Goal: Information Seeking & Learning: Compare options

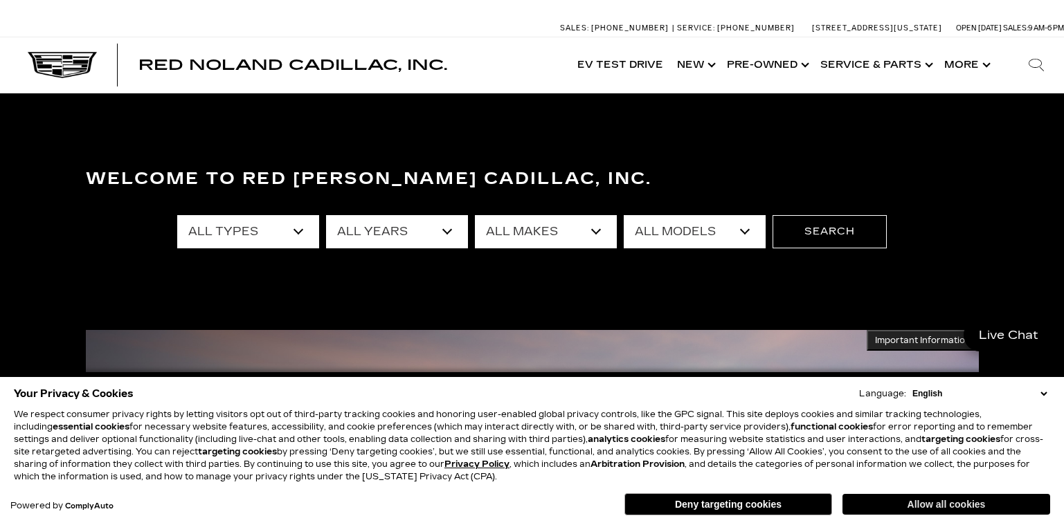
click at [891, 506] on button "Allow all cookies" at bounding box center [947, 504] width 208 height 21
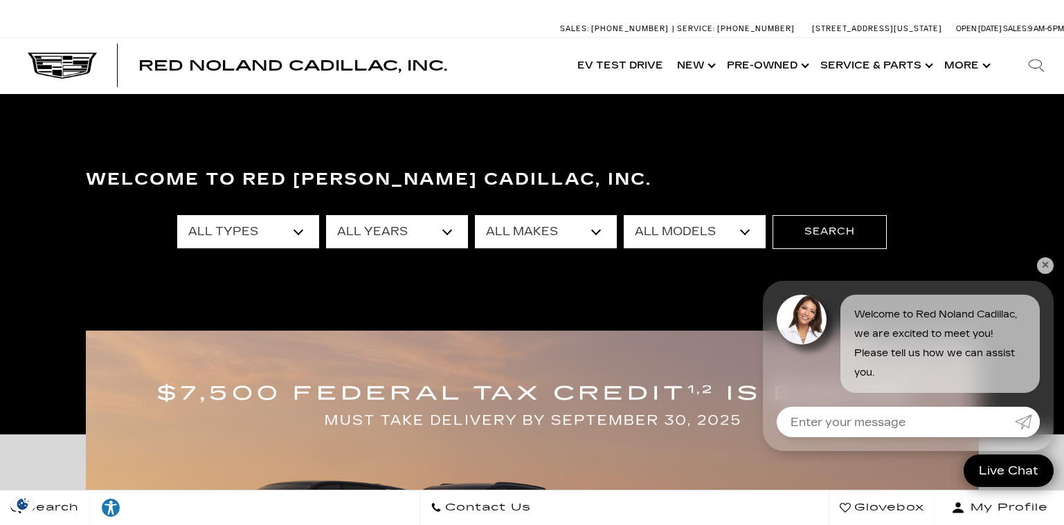
click at [561, 226] on select "All Makes Audi BMW Buick Cadillac Chevrolet Ford Honda Jeep Land Rover Lexus Me…" at bounding box center [546, 231] width 142 height 33
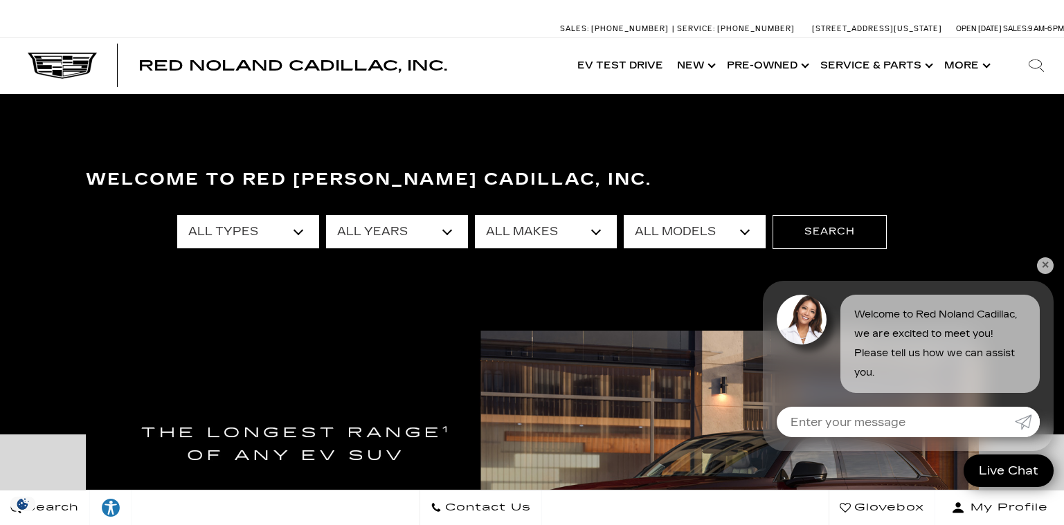
select select "BMW"
click at [475, 215] on select "All Makes Audi BMW Buick Cadillac Chevrolet Ford Honda Jeep Land Rover Lexus Me…" at bounding box center [546, 231] width 142 height 33
click at [815, 239] on button "Search" at bounding box center [830, 231] width 114 height 33
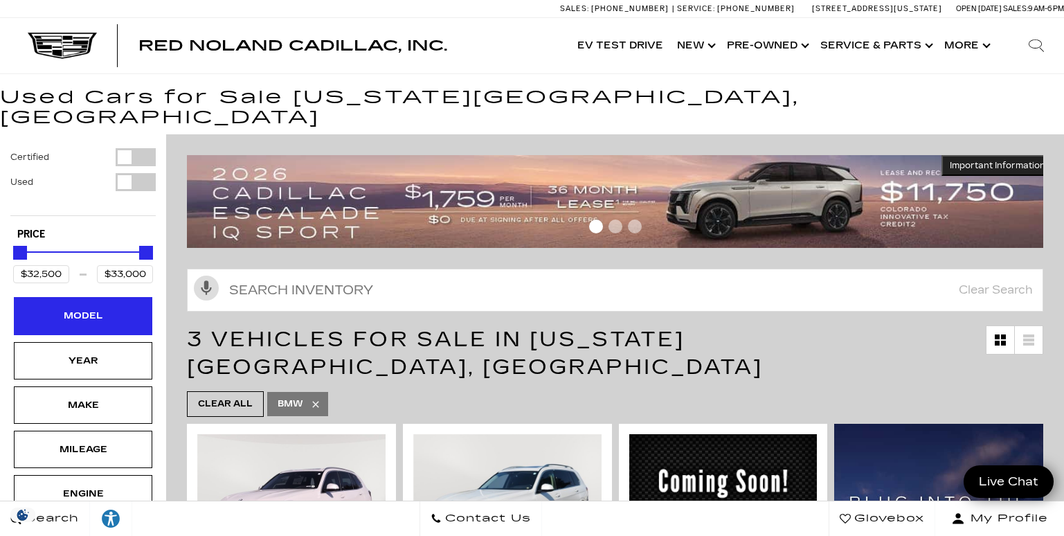
click at [82, 308] on div "Model" at bounding box center [82, 315] width 69 height 15
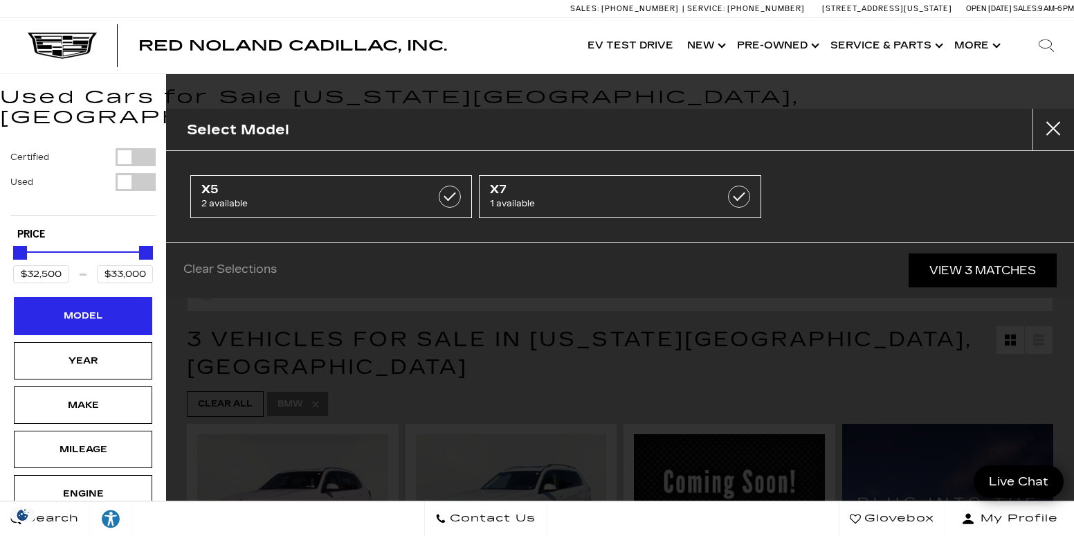
click at [80, 308] on div "Model" at bounding box center [82, 315] width 69 height 15
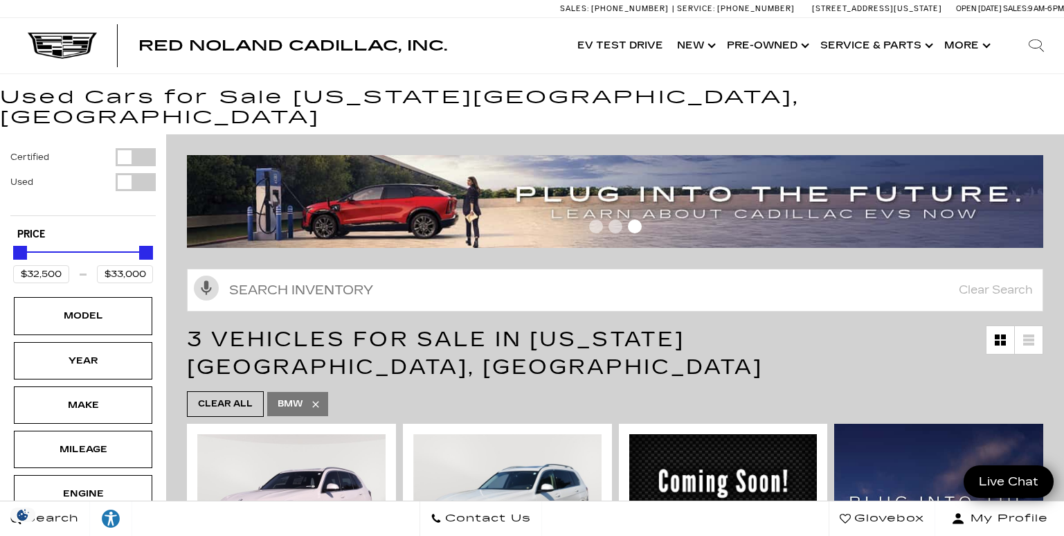
click at [124, 173] on div "Filter by Vehicle Type" at bounding box center [136, 182] width 40 height 18
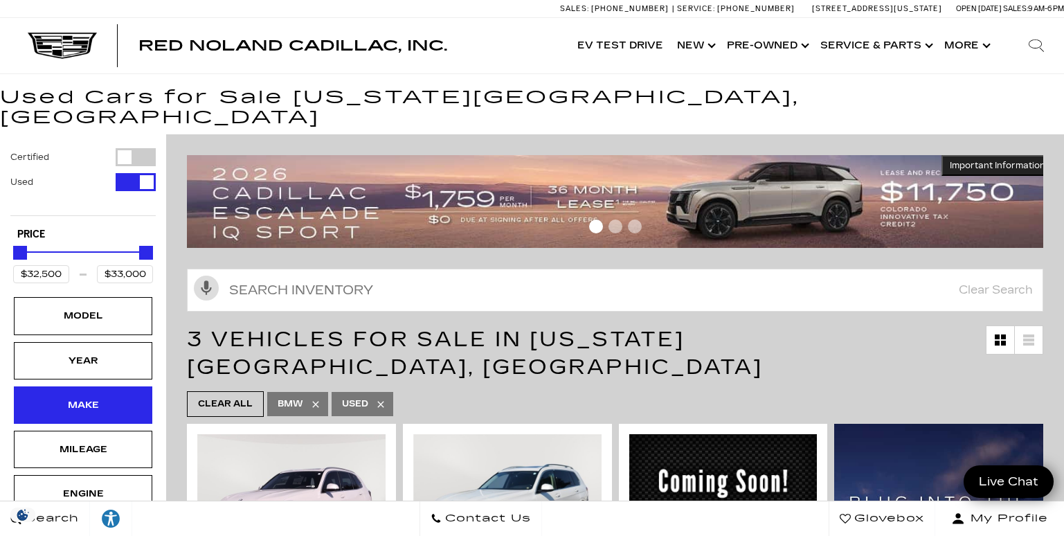
click at [78, 397] on div "Make" at bounding box center [82, 404] width 69 height 15
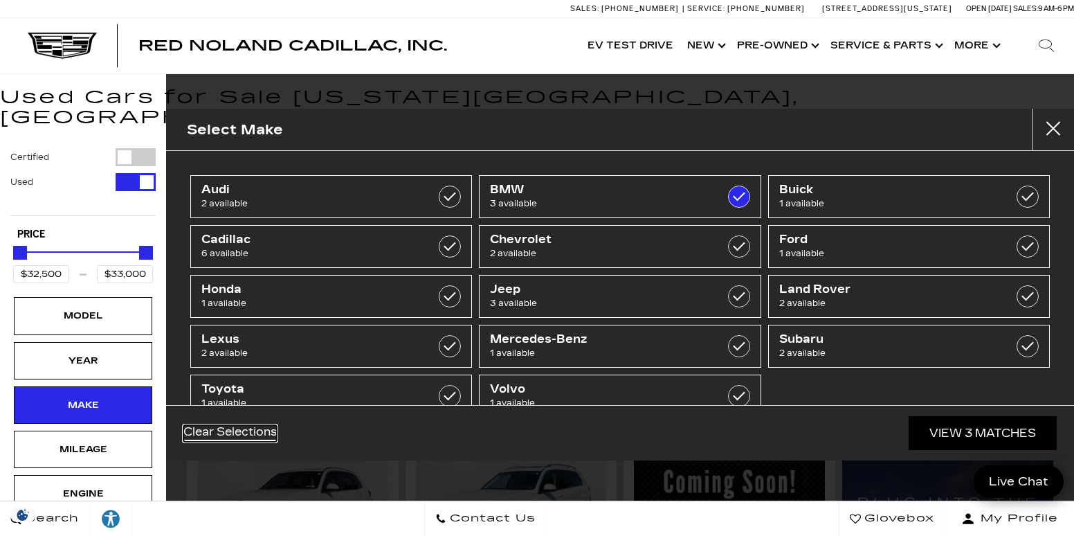
click at [274, 436] on link "Clear Selections" at bounding box center [229, 433] width 93 height 17
type input "$5,500"
type input "$69,995"
checkbox input "false"
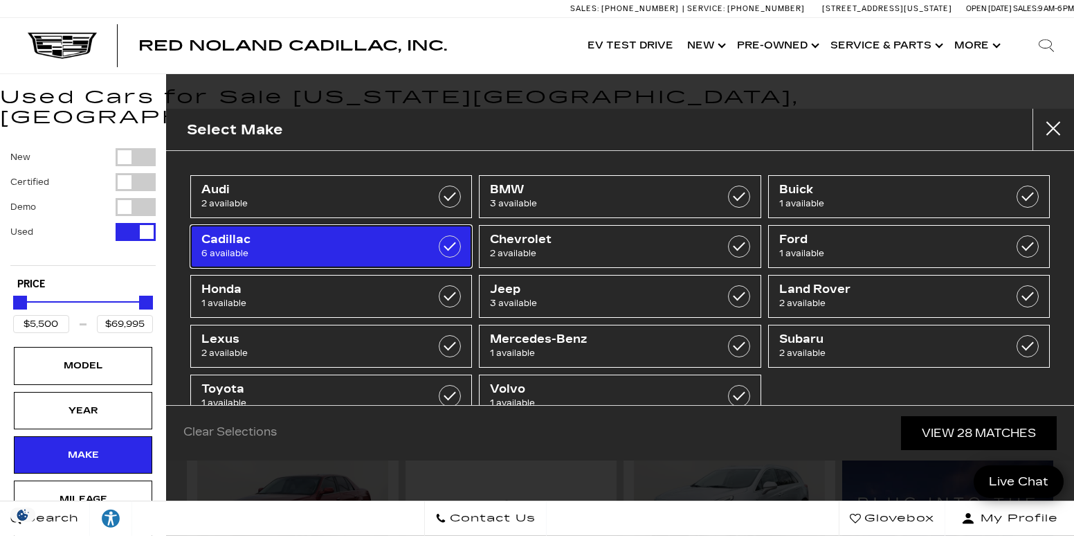
click at [449, 240] on label at bounding box center [450, 246] width 22 height 22
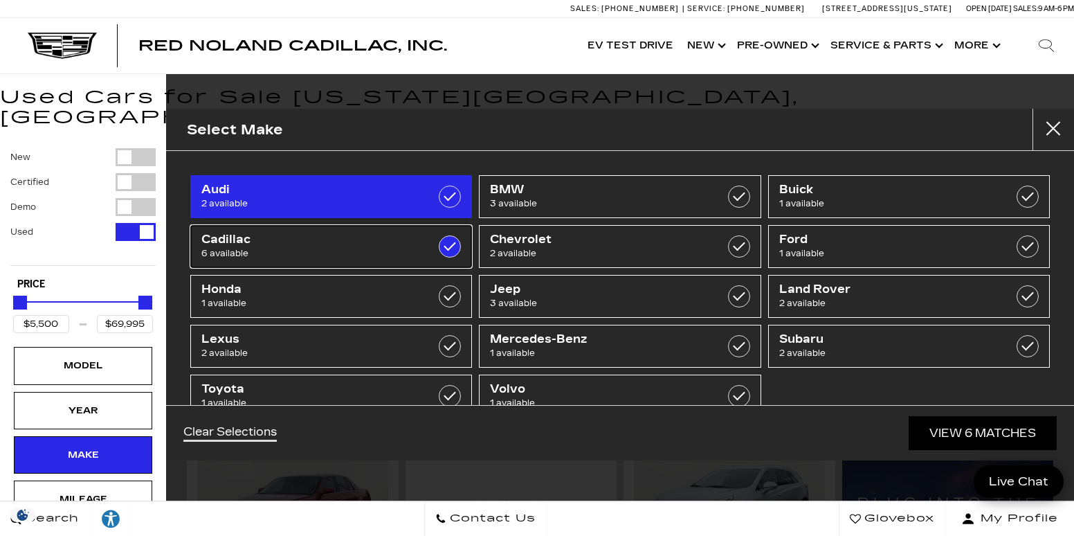
type input "$14,500"
type input "$65,189"
checkbox input "true"
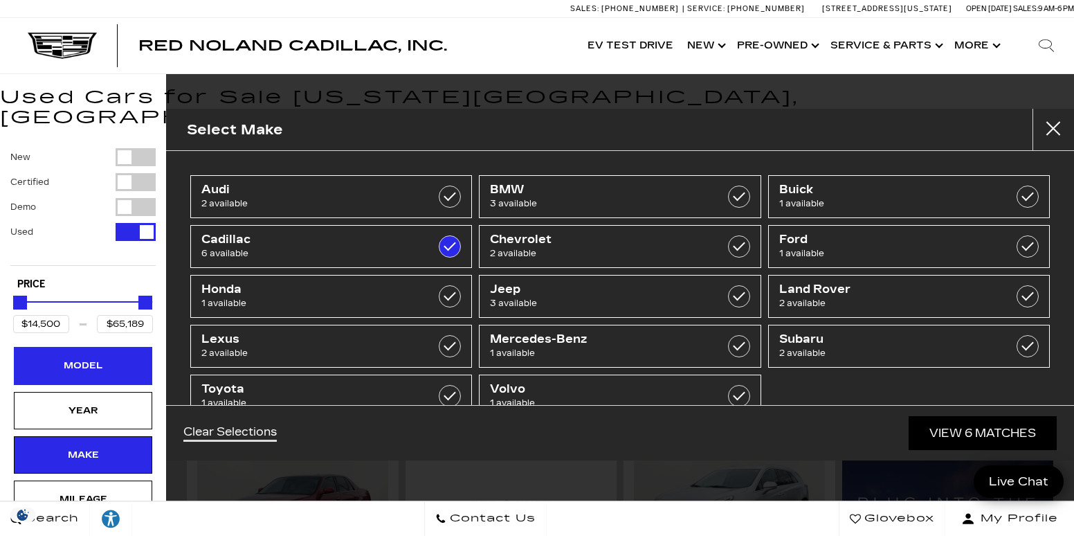
click at [111, 358] on div "Model" at bounding box center [82, 365] width 69 height 15
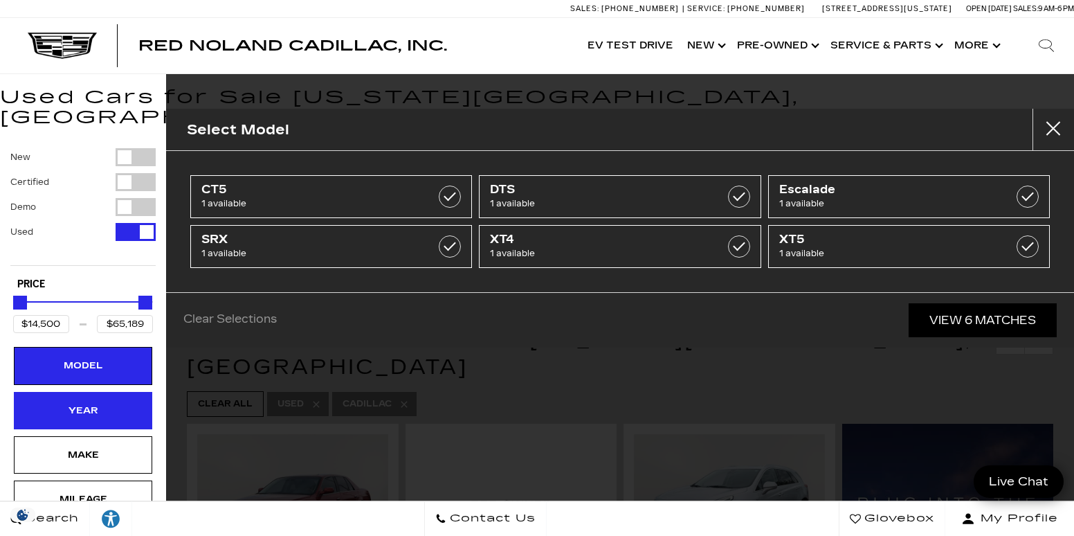
click at [100, 403] on div "Year" at bounding box center [82, 410] width 69 height 15
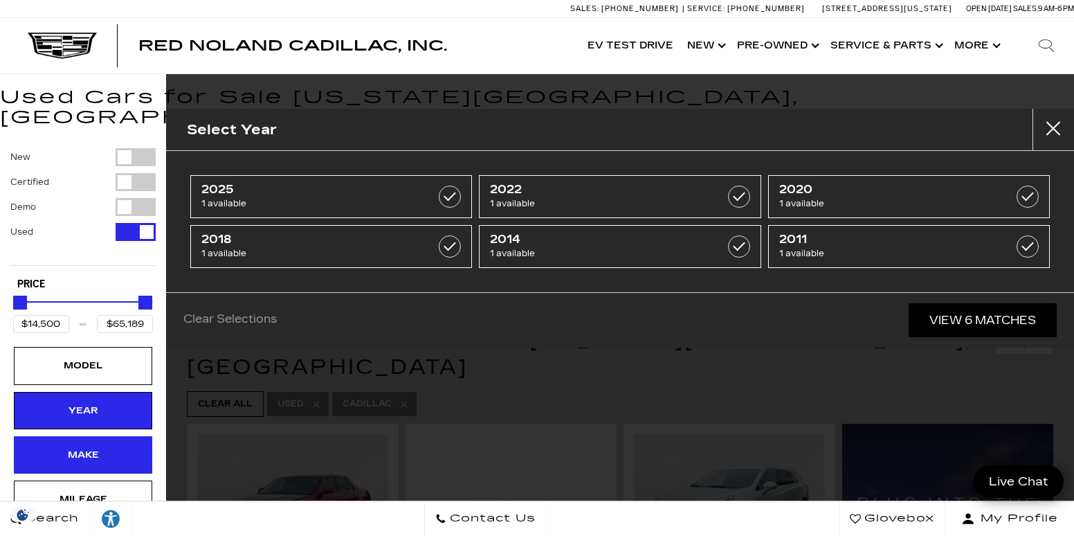
click at [96, 447] on div "Make" at bounding box center [82, 454] width 69 height 15
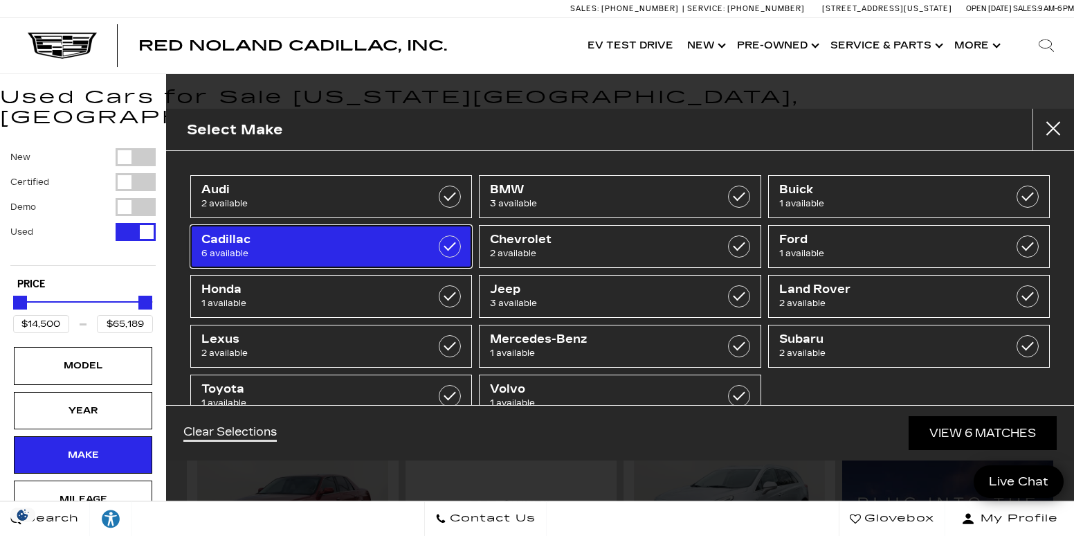
click at [449, 239] on label at bounding box center [450, 246] width 22 height 22
type input "$5,500"
type input "$69,995"
checkbox input "false"
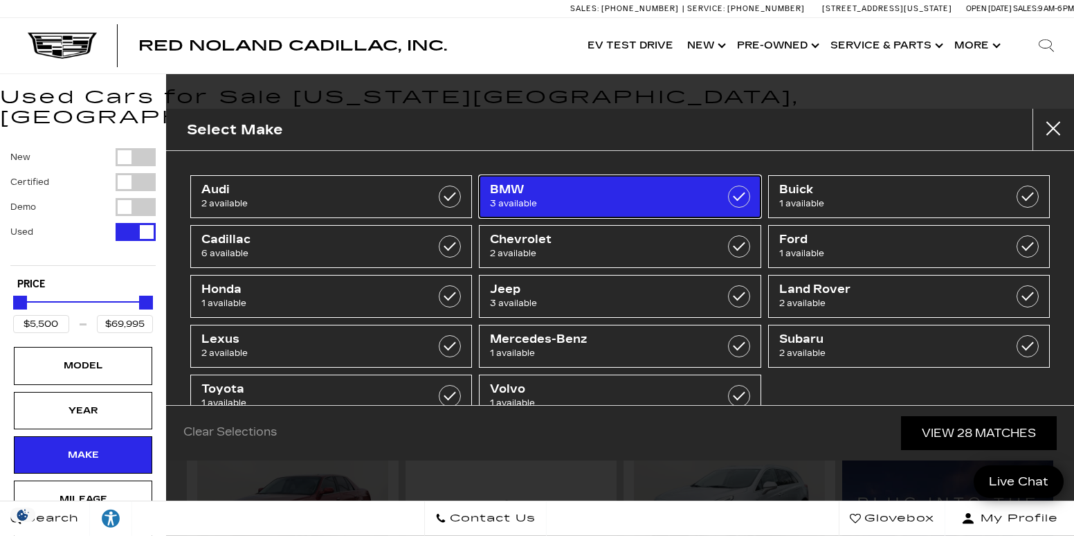
click at [594, 193] on span "BMW" at bounding box center [600, 190] width 221 height 14
type input "$32,500"
type input "$33,000"
checkbox input "true"
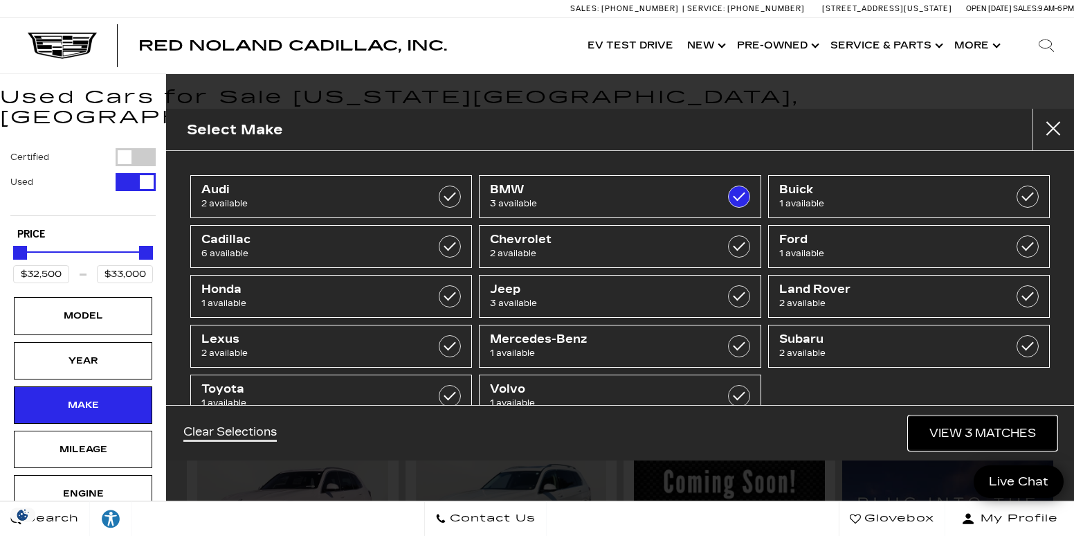
click at [942, 424] on link "View 3 Matches" at bounding box center [983, 433] width 148 height 34
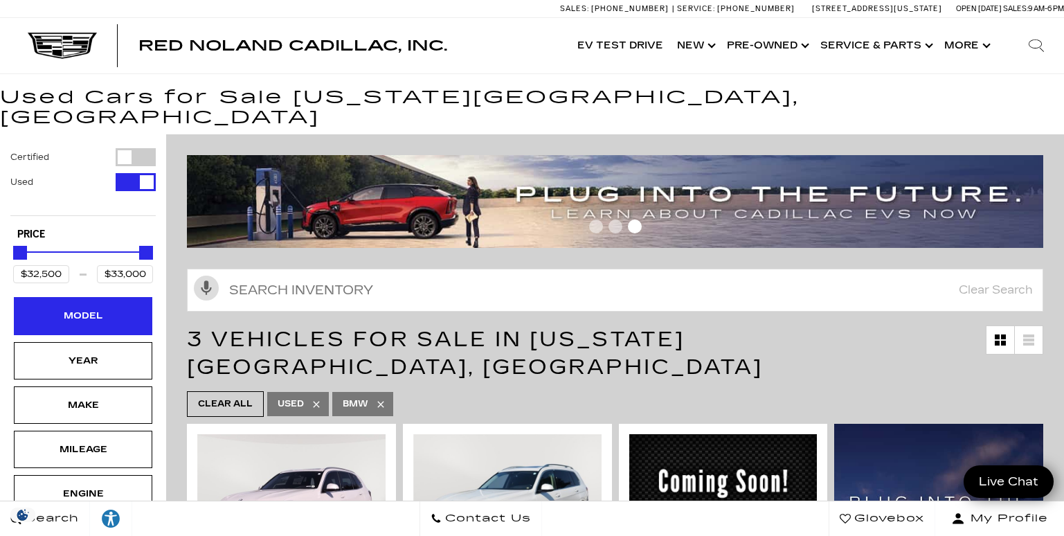
click at [93, 308] on div "Model" at bounding box center [82, 315] width 69 height 15
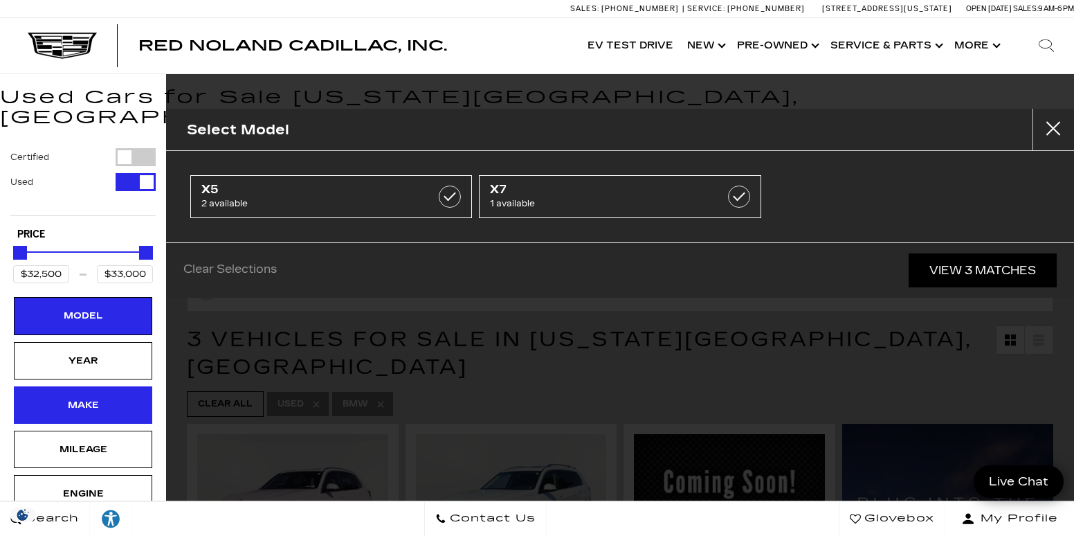
click at [91, 386] on div "Make" at bounding box center [83, 404] width 138 height 37
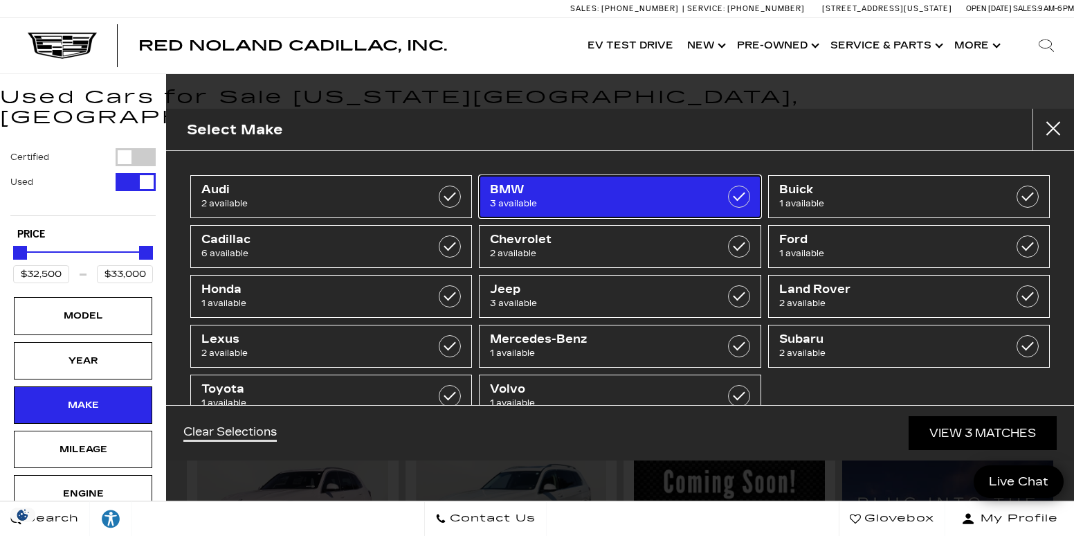
click at [671, 210] on span "3 available" at bounding box center [600, 204] width 221 height 14
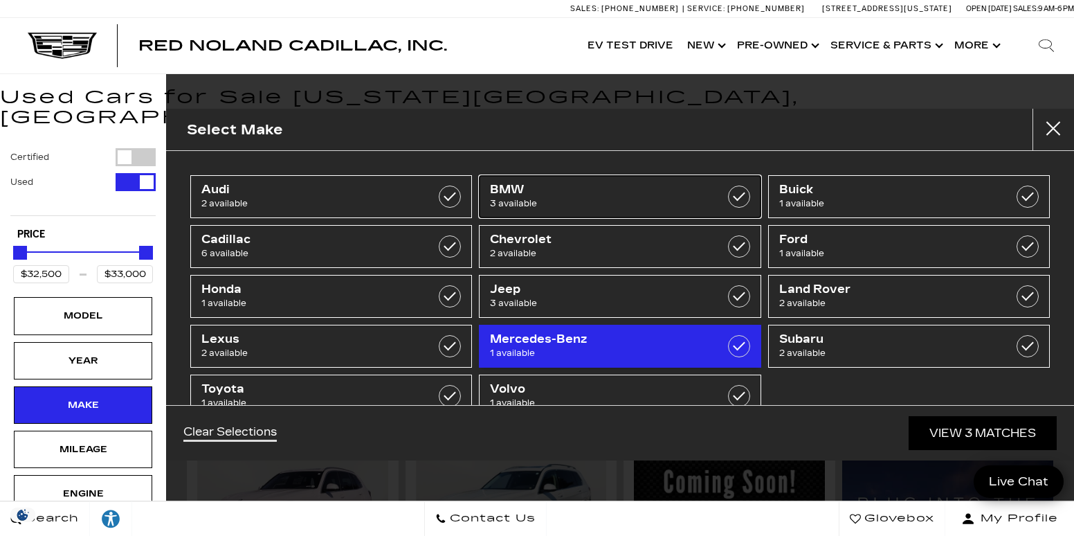
type input "$5,500"
type input "$69,995"
checkbox input "false"
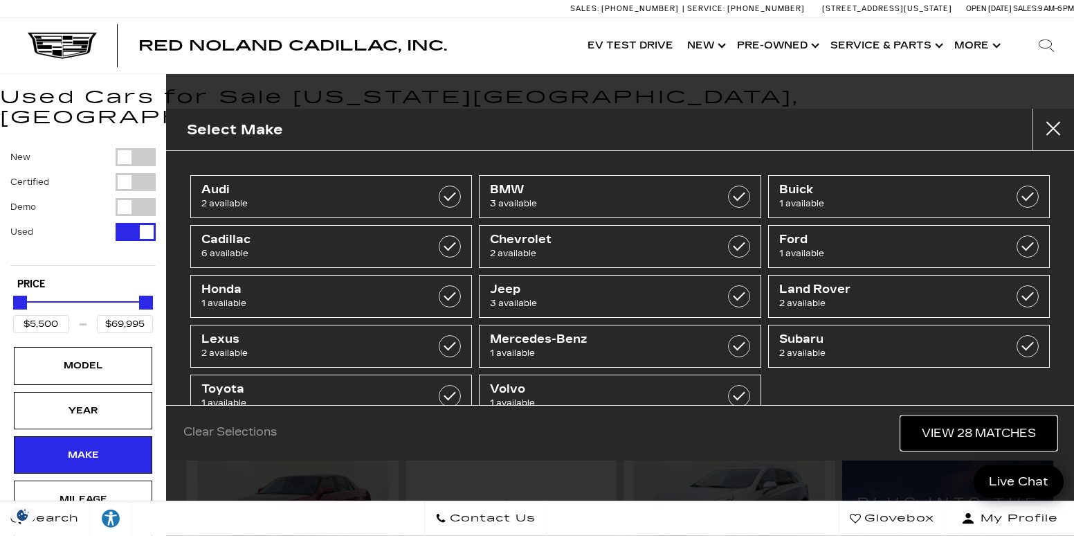
click at [997, 440] on link "View 28 Matches" at bounding box center [979, 433] width 156 height 34
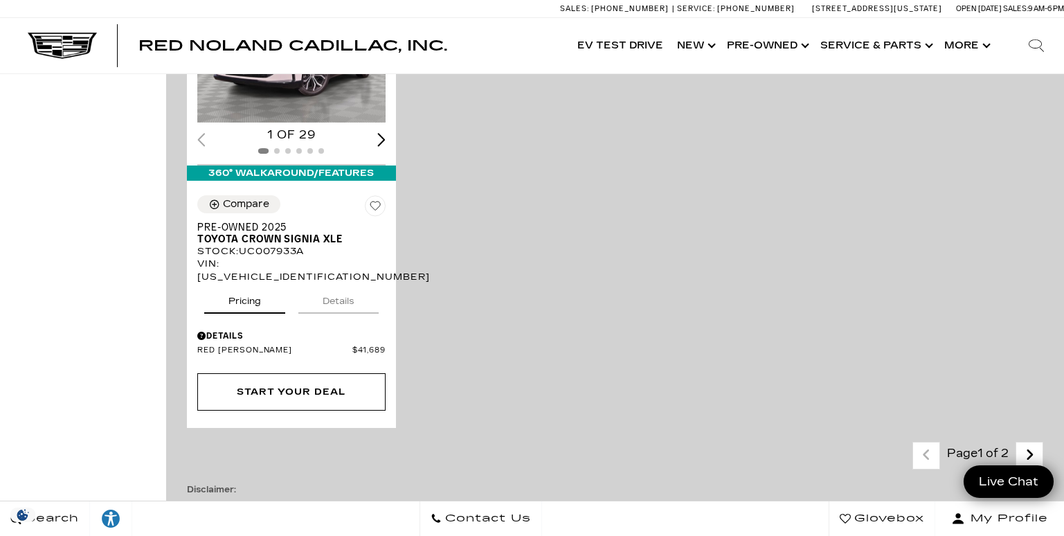
scroll to position [3025, 0]
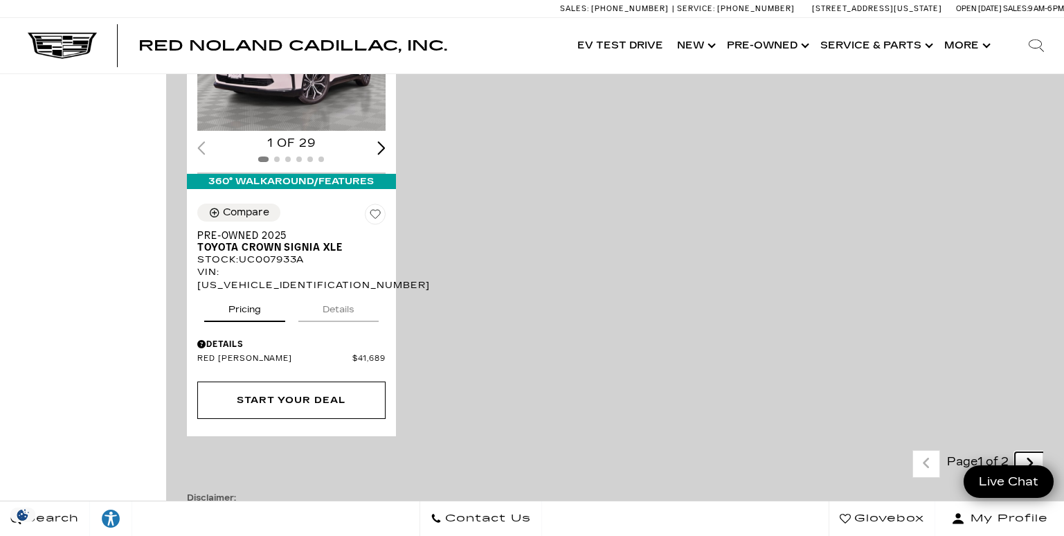
click at [1034, 452] on icon "next page" at bounding box center [1029, 463] width 9 height 22
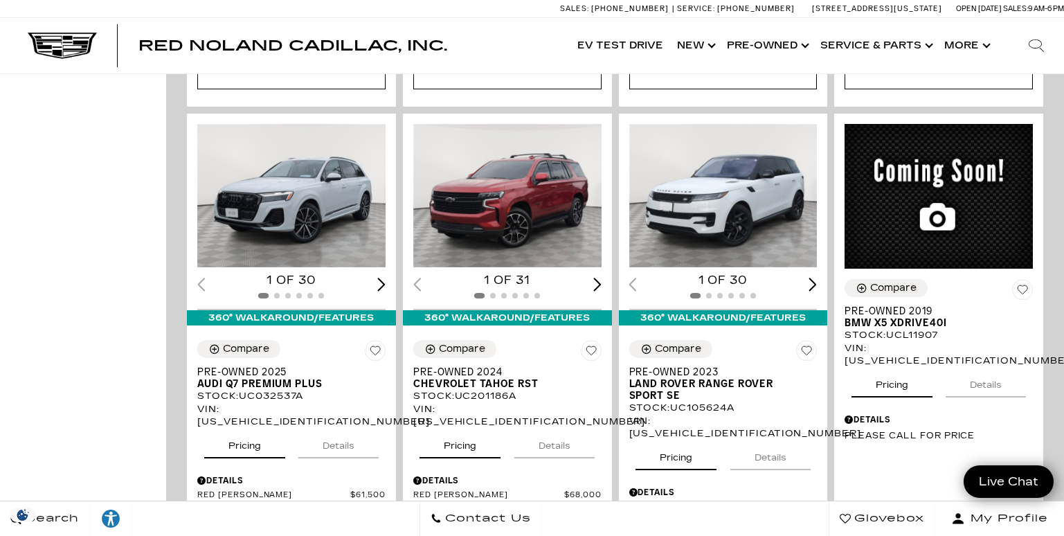
scroll to position [794, 0]
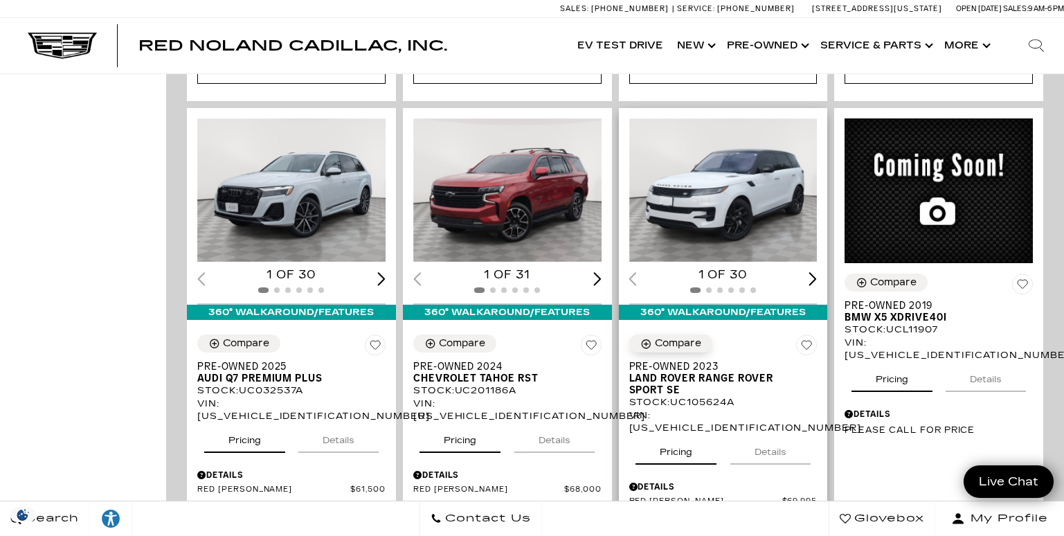
click at [712, 334] on button "Compare" at bounding box center [670, 343] width 83 height 18
click at [721, 188] on img "1 / 2" at bounding box center [724, 189] width 191 height 143
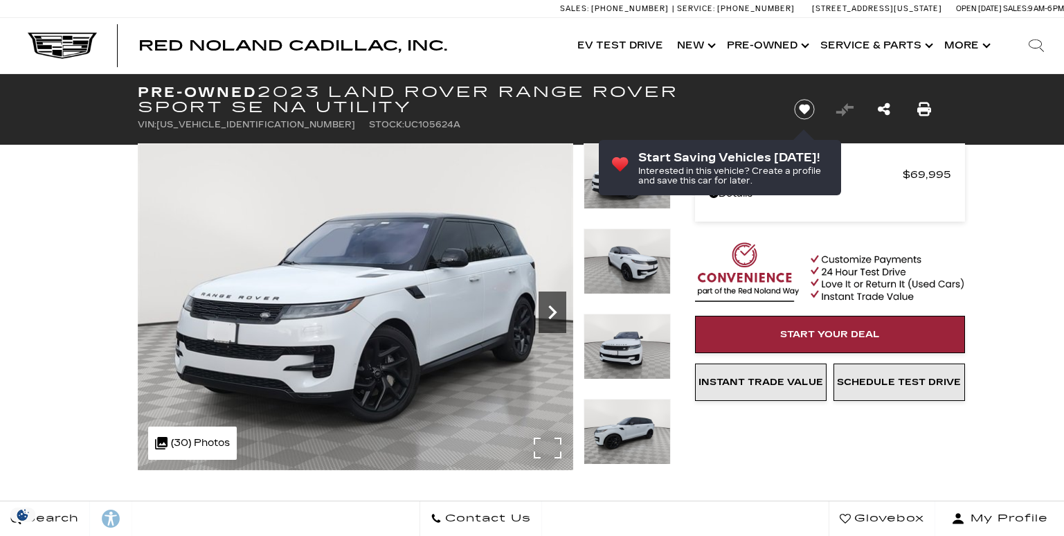
click at [558, 303] on icon "Next" at bounding box center [553, 312] width 28 height 28
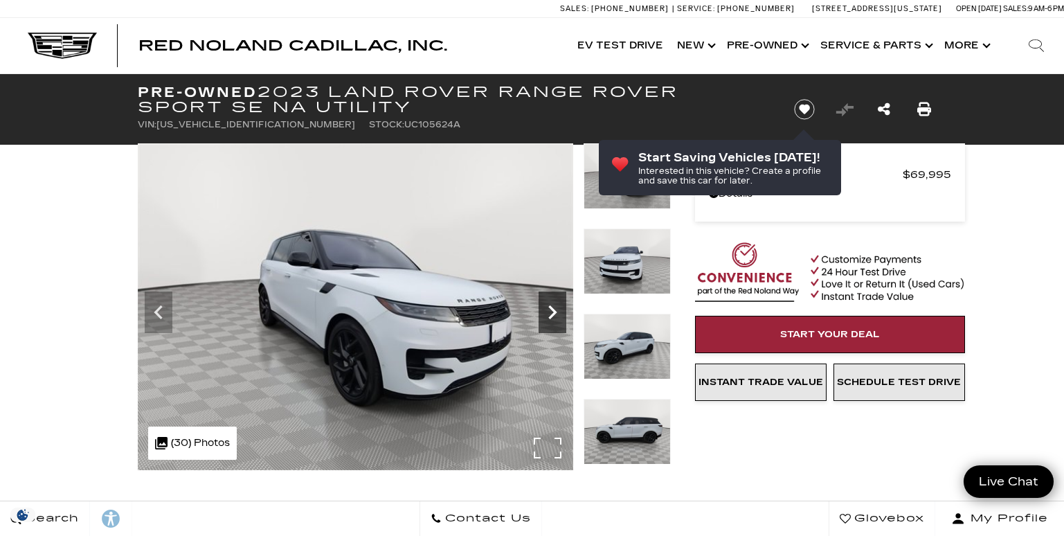
click at [558, 303] on icon "Next" at bounding box center [553, 312] width 28 height 28
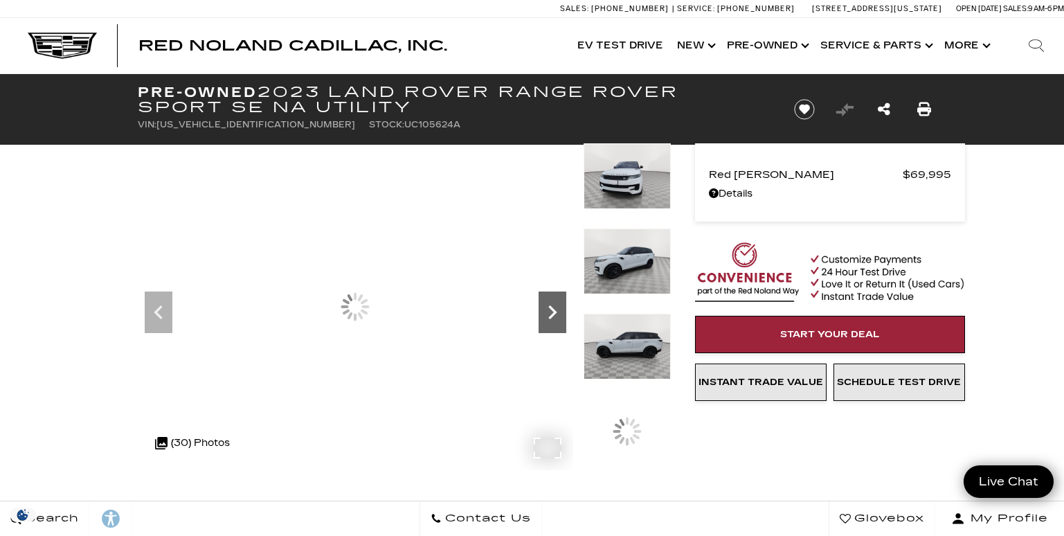
click at [558, 303] on icon "Next" at bounding box center [553, 312] width 28 height 28
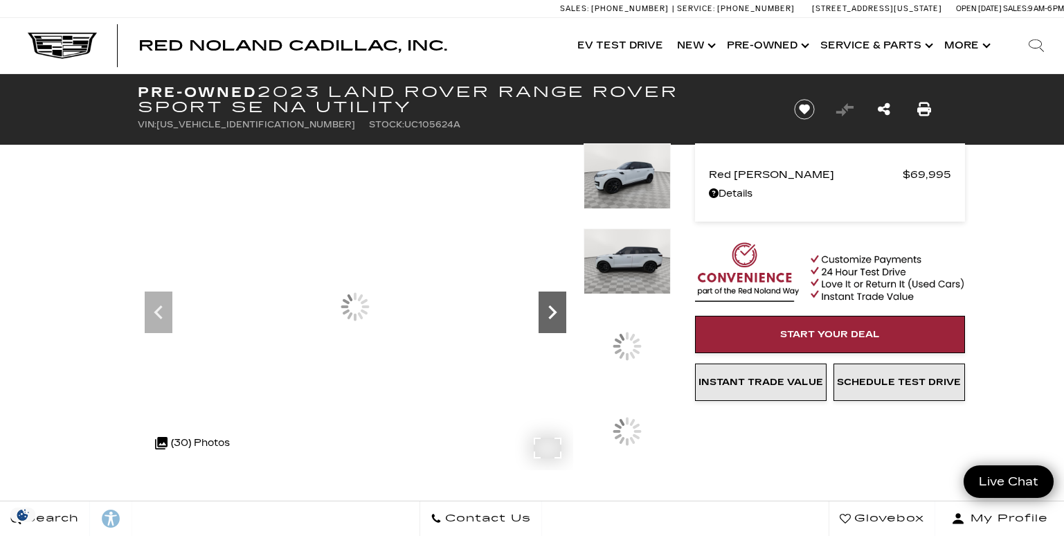
click at [558, 303] on icon "Next" at bounding box center [553, 312] width 28 height 28
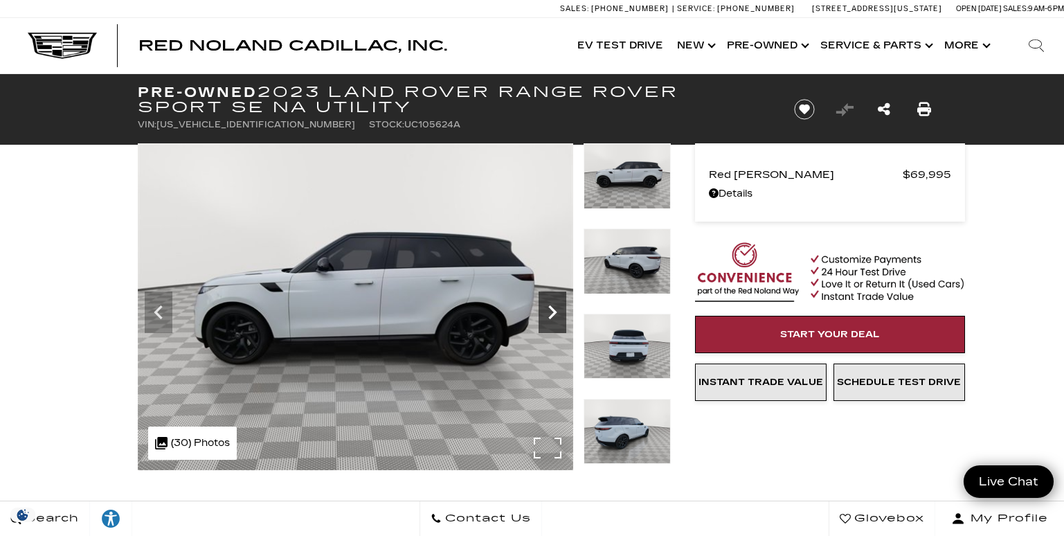
click at [558, 303] on icon "Next" at bounding box center [553, 312] width 28 height 28
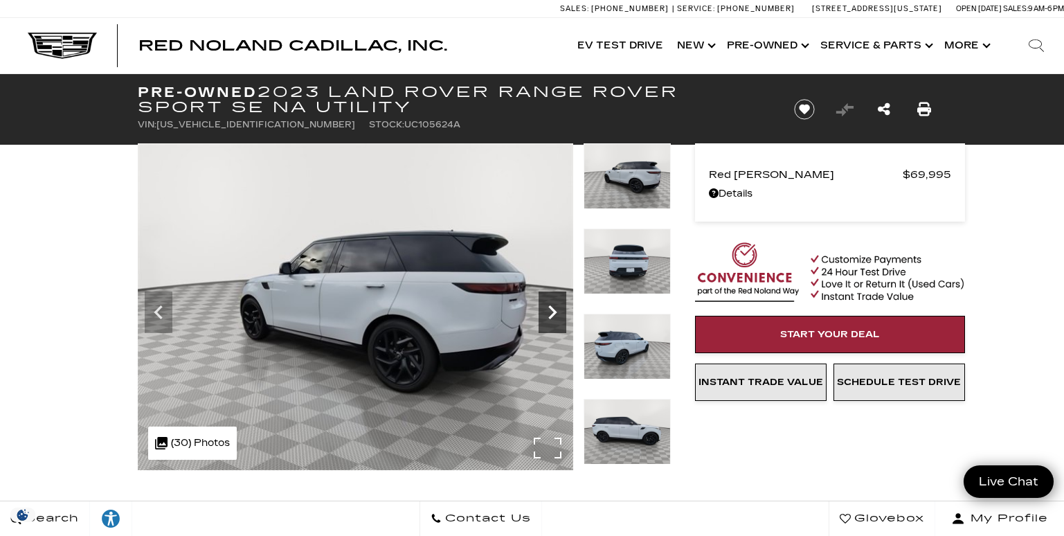
click at [558, 303] on icon "Next" at bounding box center [553, 312] width 28 height 28
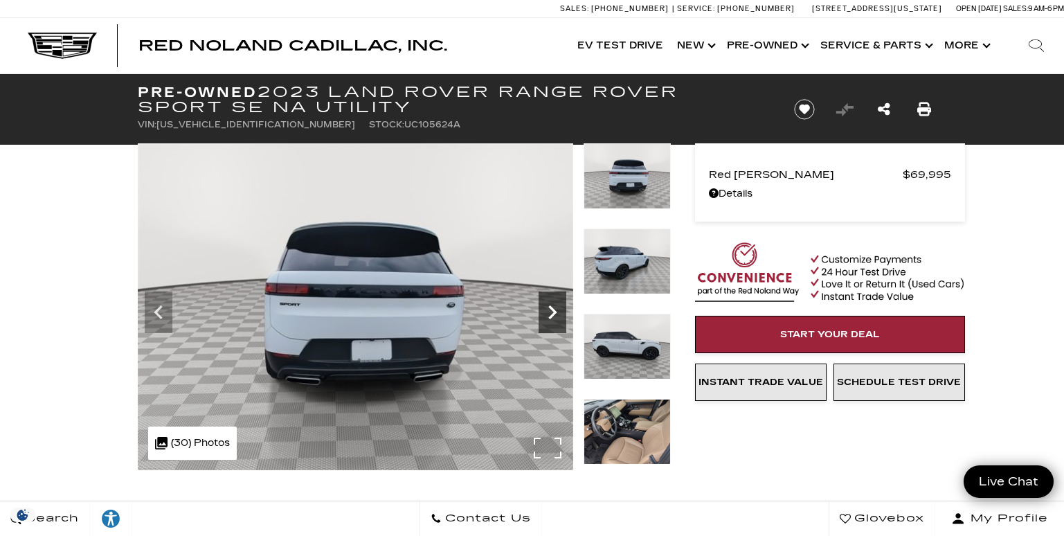
click at [548, 310] on icon "Next" at bounding box center [553, 312] width 28 height 28
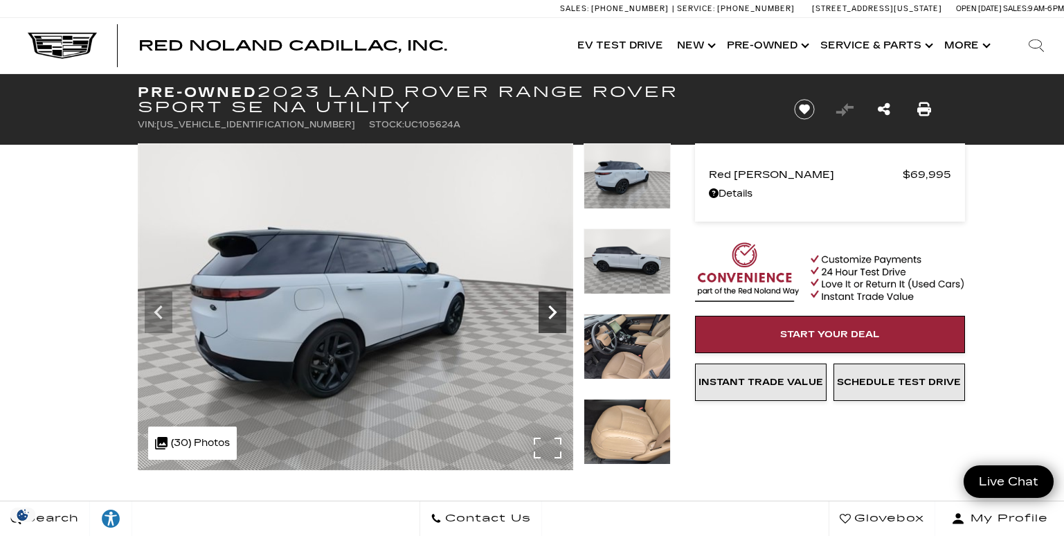
click at [548, 310] on icon "Next" at bounding box center [553, 312] width 28 height 28
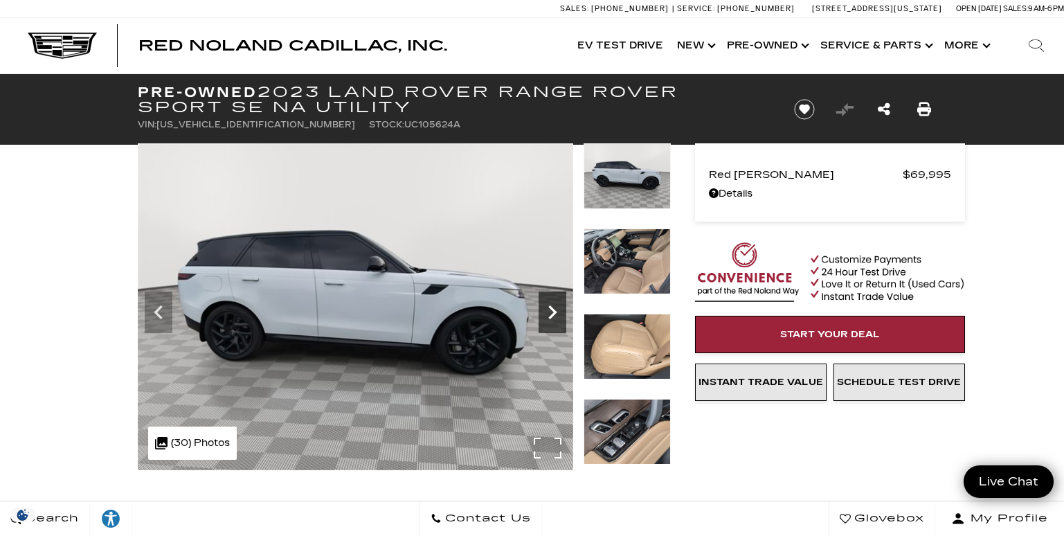
click at [548, 310] on icon "Next" at bounding box center [553, 312] width 28 height 28
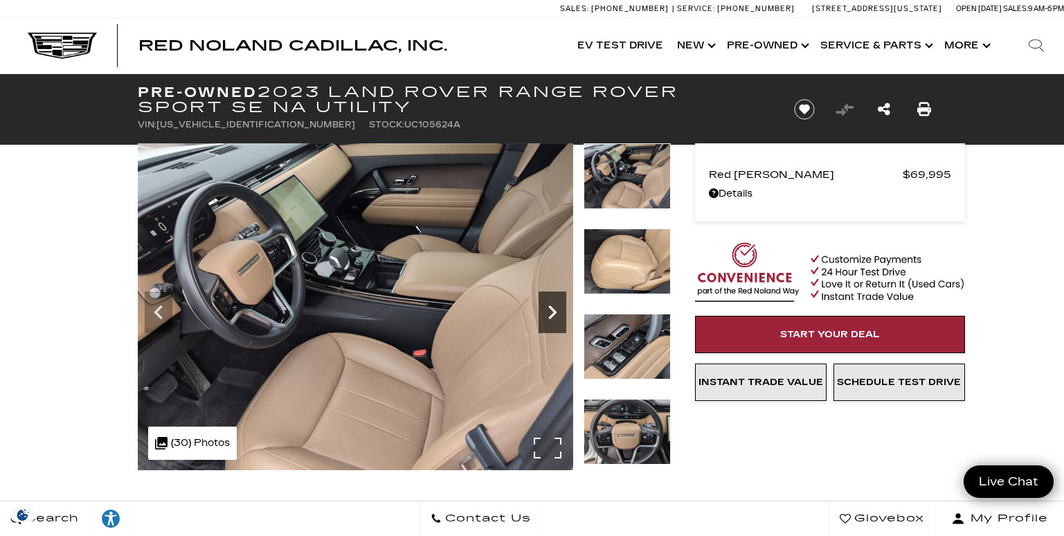
click at [548, 310] on icon "Next" at bounding box center [553, 312] width 28 height 28
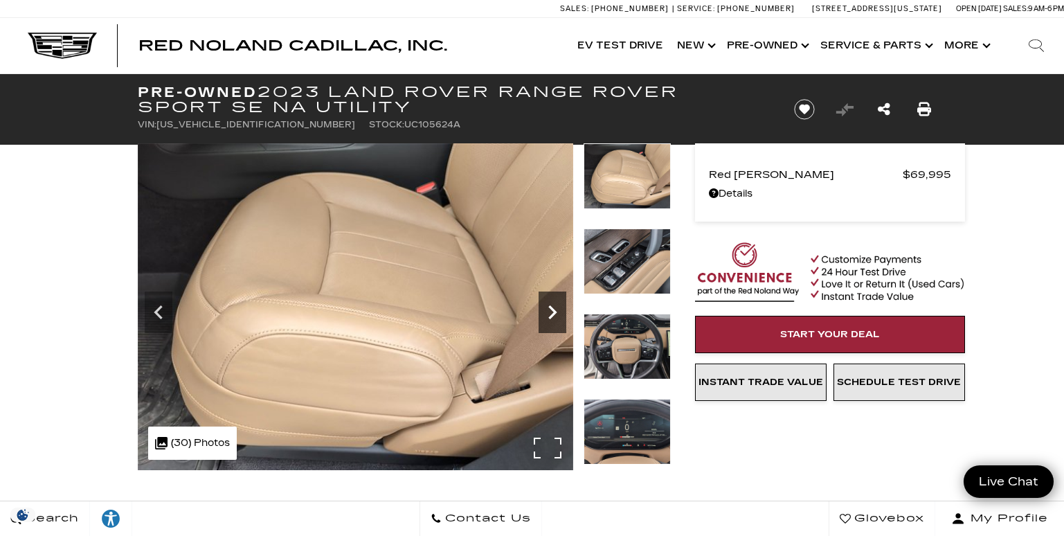
click at [548, 310] on icon "Next" at bounding box center [553, 312] width 28 height 28
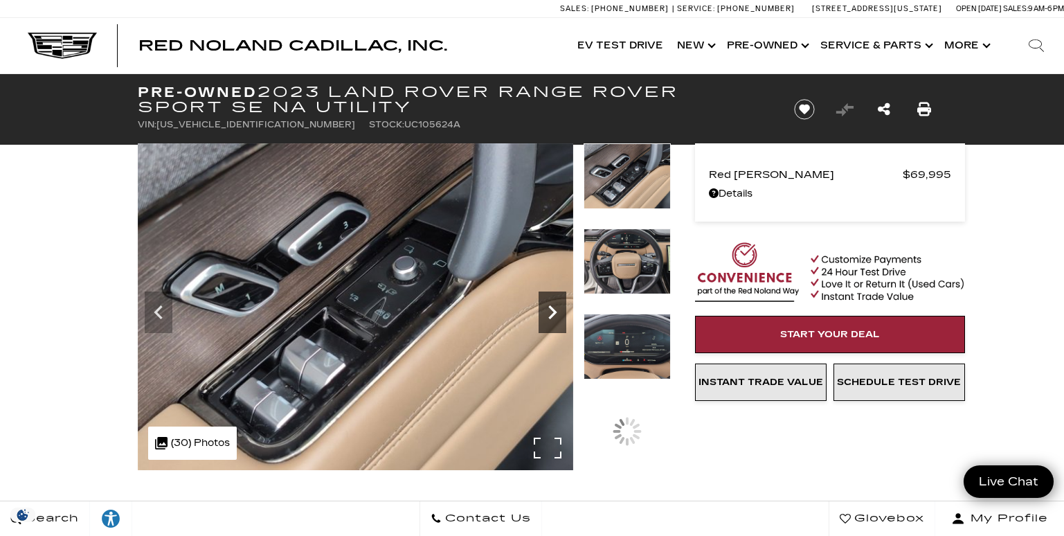
click at [548, 310] on icon "Next" at bounding box center [553, 312] width 28 height 28
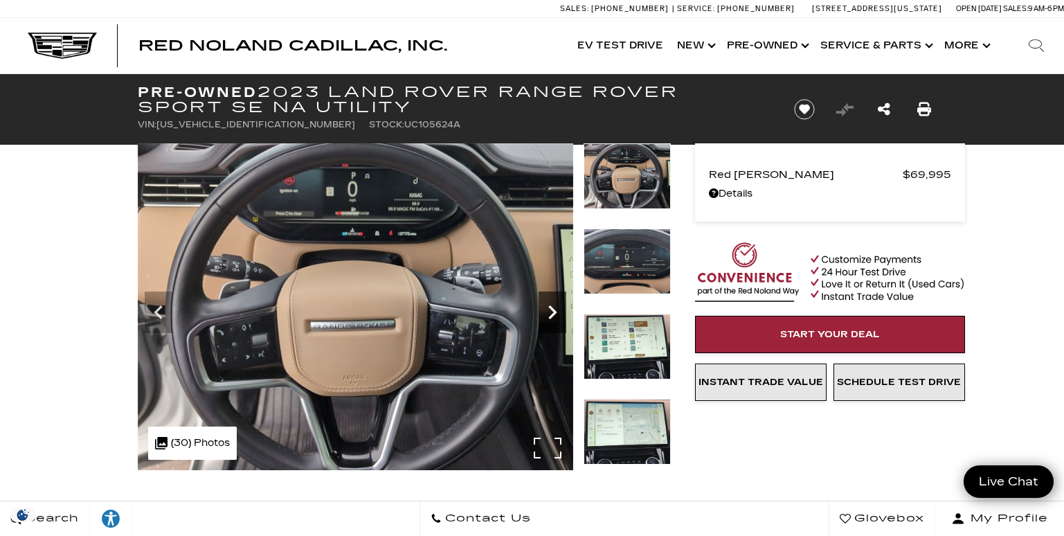
click at [548, 310] on icon "Next" at bounding box center [553, 312] width 28 height 28
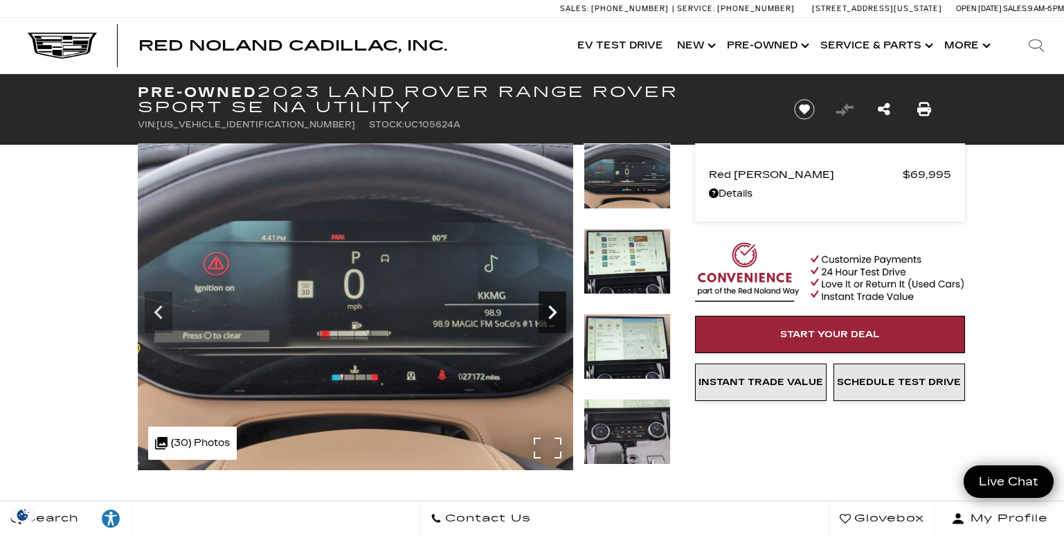
click at [550, 303] on icon "Next" at bounding box center [553, 312] width 28 height 28
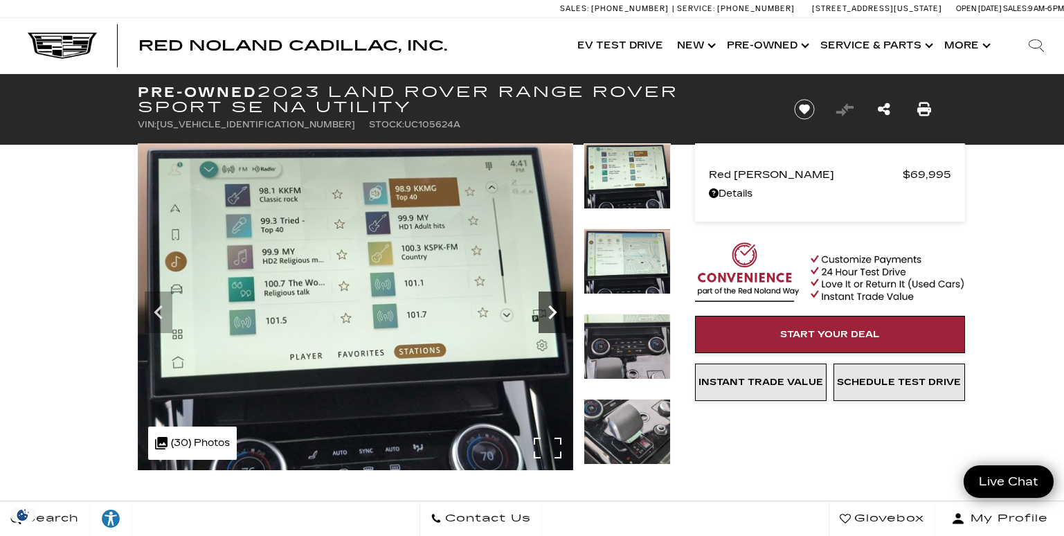
click at [550, 305] on icon "Next" at bounding box center [553, 312] width 28 height 28
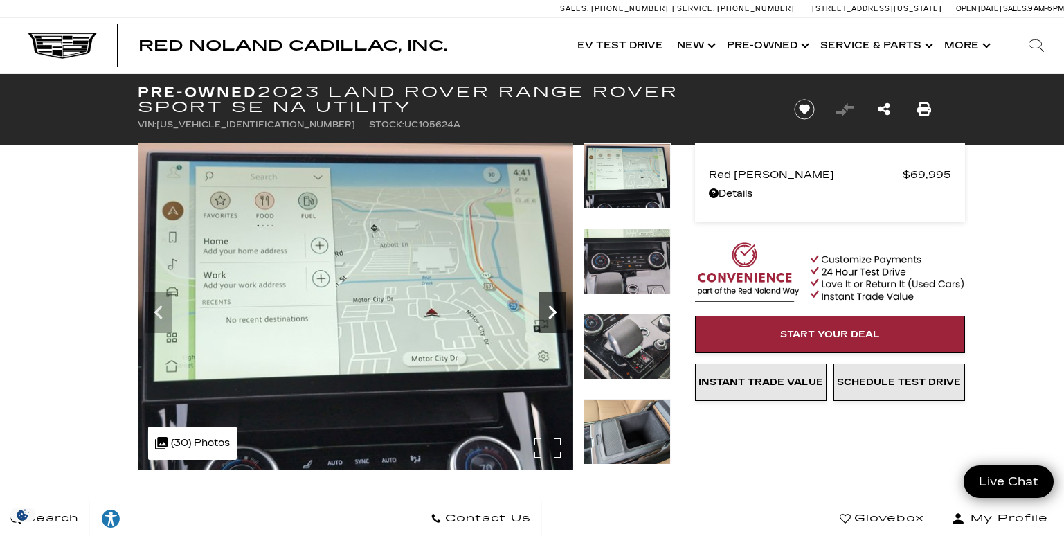
click at [550, 305] on icon "Next" at bounding box center [553, 312] width 28 height 28
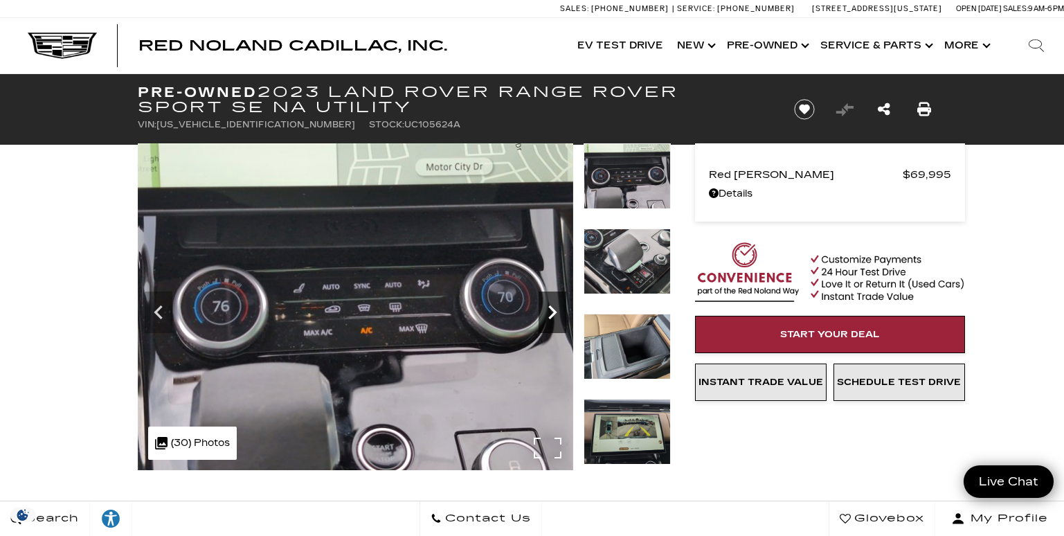
click at [550, 305] on icon "Next" at bounding box center [553, 312] width 28 height 28
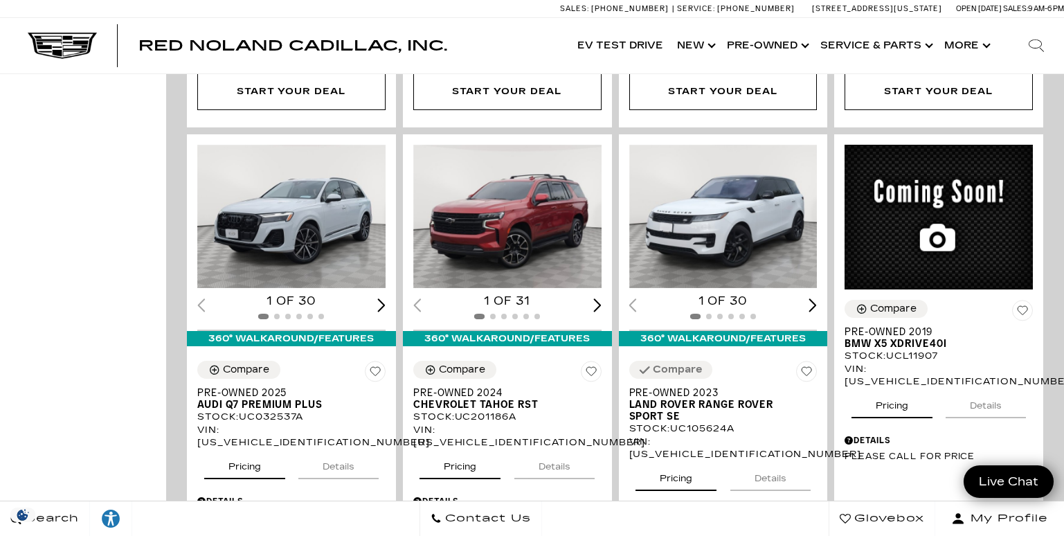
scroll to position [762, 0]
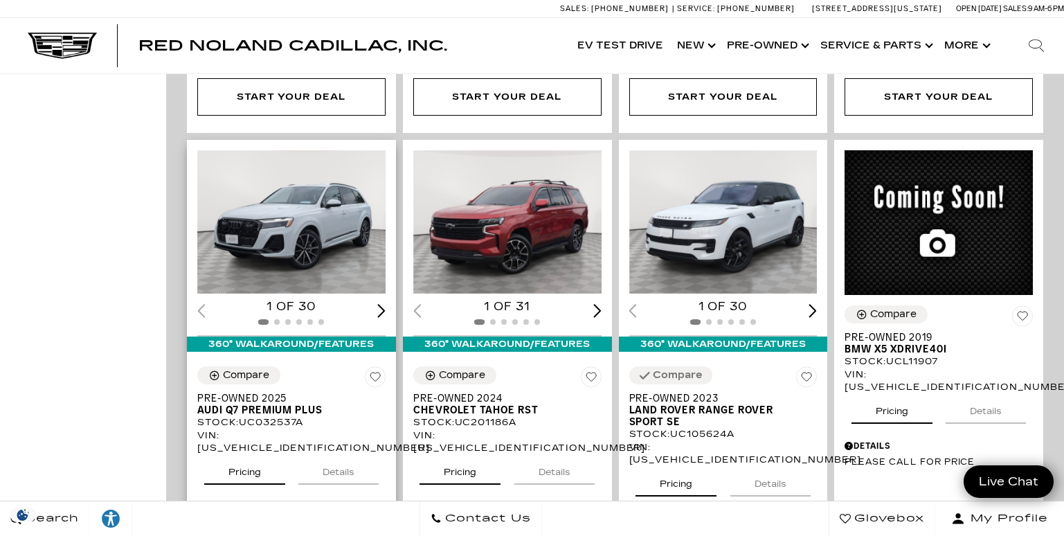
click at [305, 222] on img "1 / 2" at bounding box center [292, 221] width 191 height 143
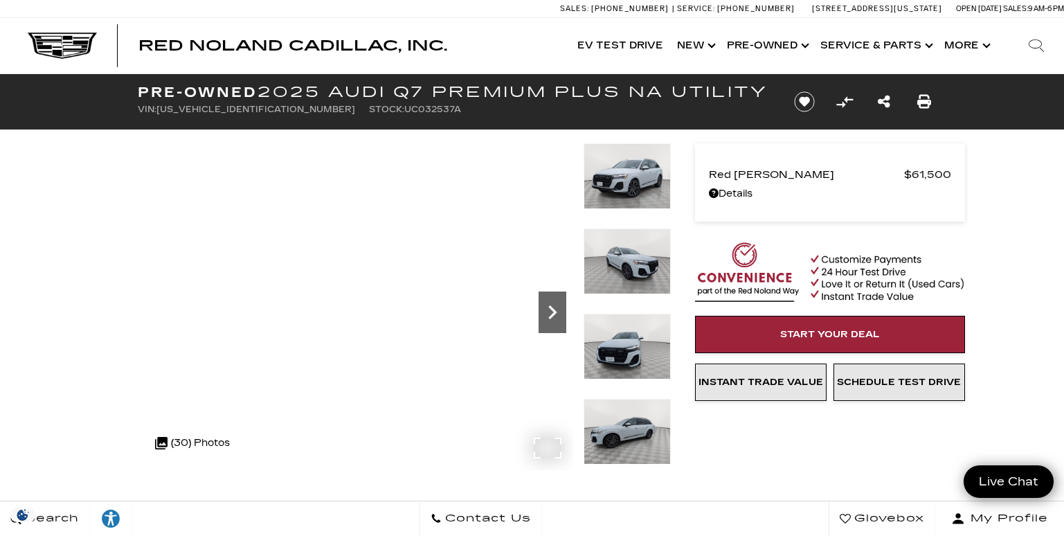
click at [550, 308] on icon "Next" at bounding box center [552, 312] width 8 height 14
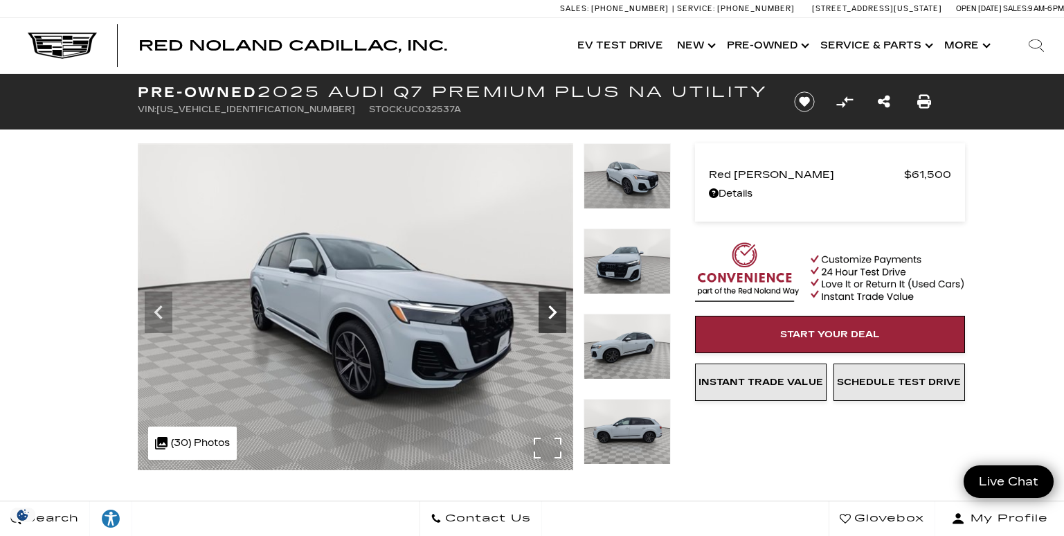
click at [550, 307] on icon "Next" at bounding box center [552, 312] width 8 height 14
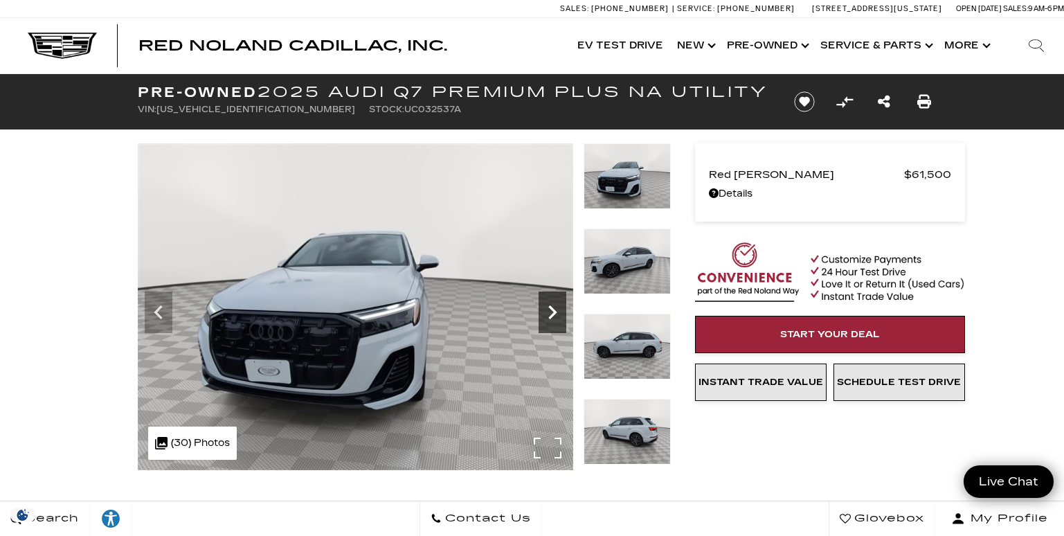
click at [550, 307] on icon "Next" at bounding box center [552, 312] width 8 height 14
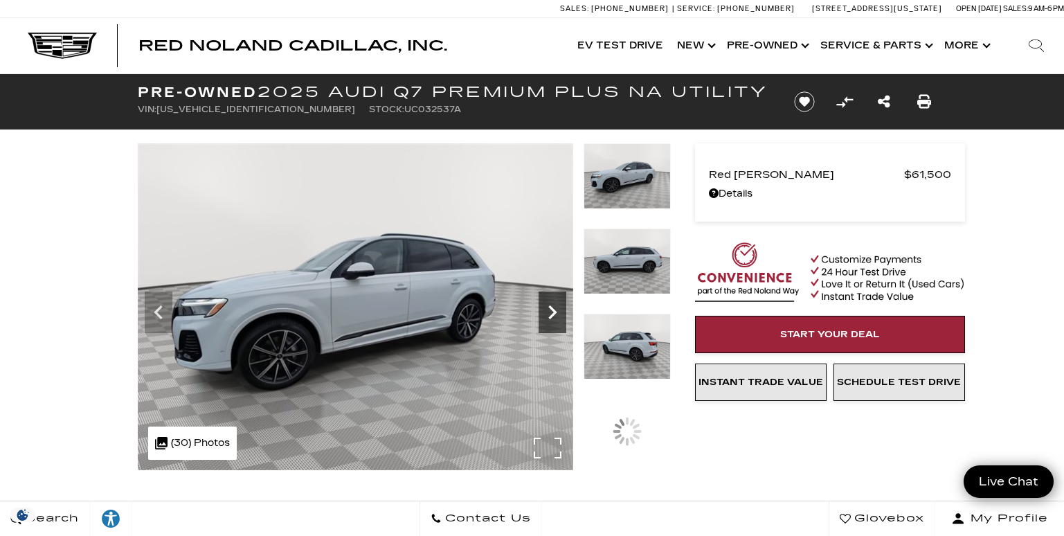
click at [550, 307] on icon "Next" at bounding box center [552, 312] width 8 height 14
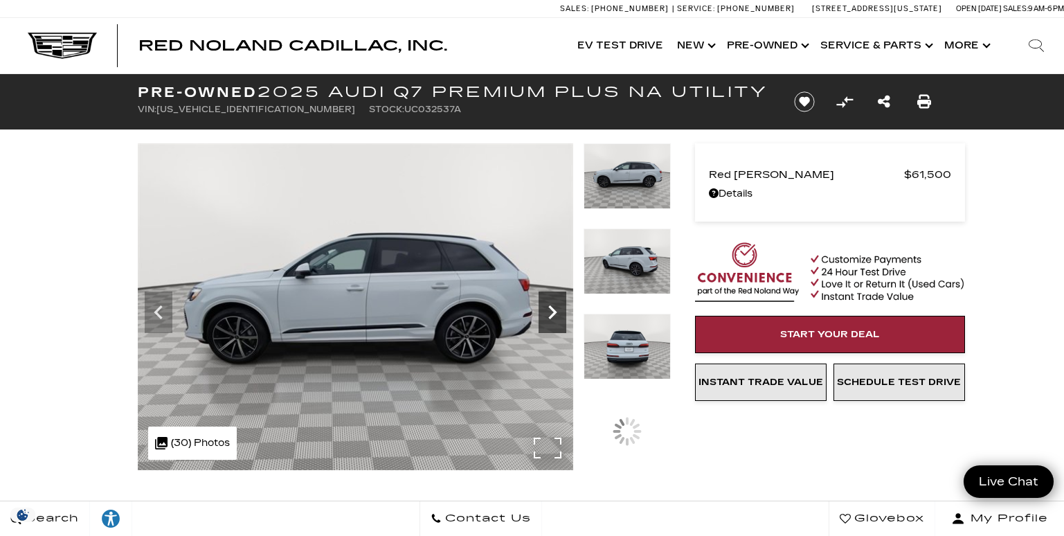
click at [550, 307] on icon "Next" at bounding box center [552, 312] width 8 height 14
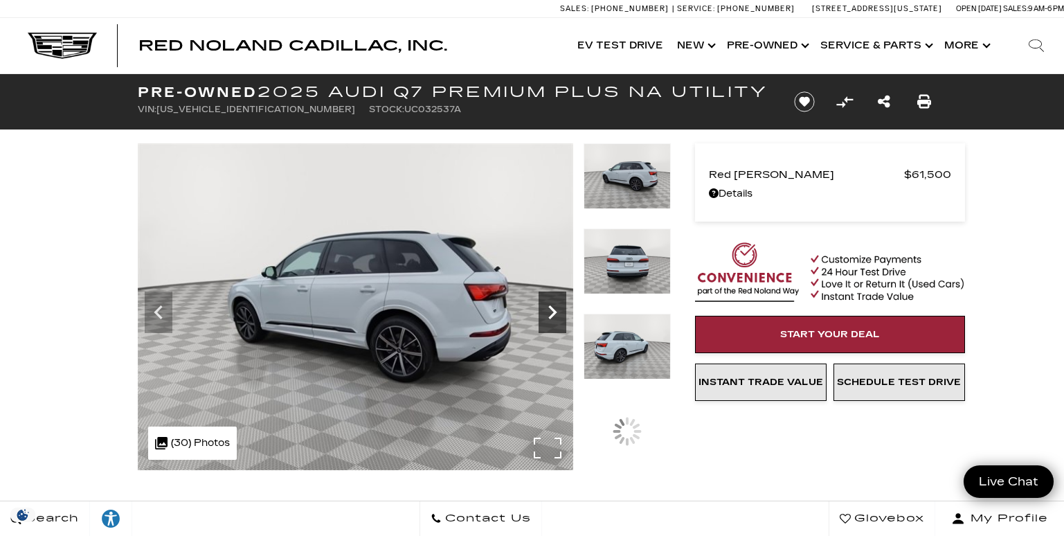
click at [550, 307] on icon "Next" at bounding box center [552, 312] width 8 height 14
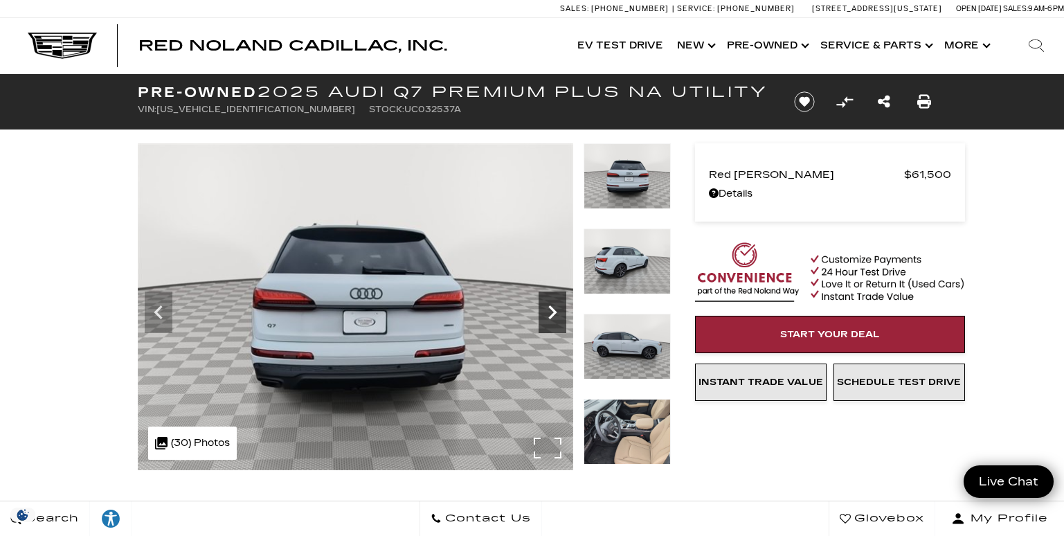
click at [550, 307] on icon "Next" at bounding box center [552, 312] width 8 height 14
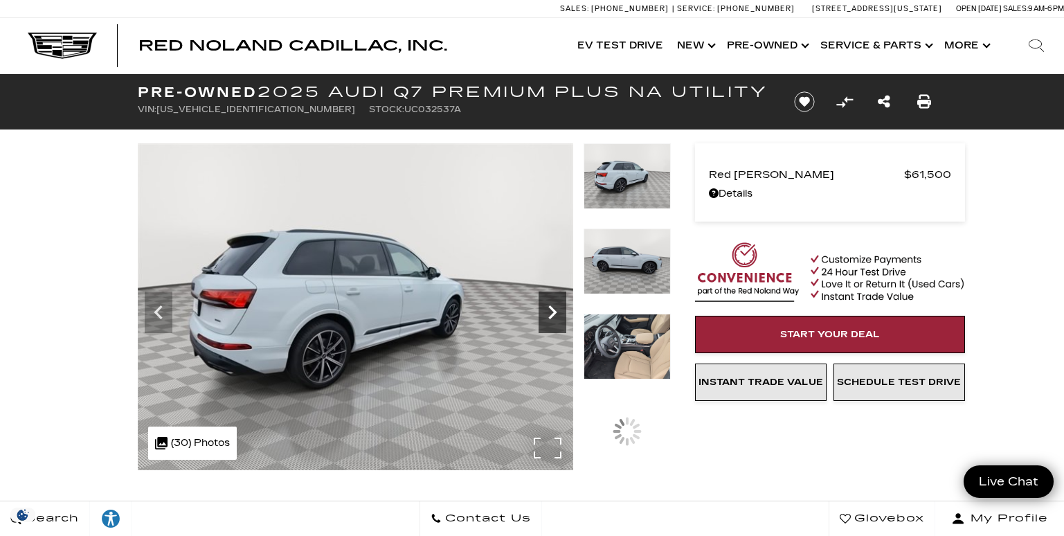
click at [550, 307] on icon "Next" at bounding box center [552, 312] width 8 height 14
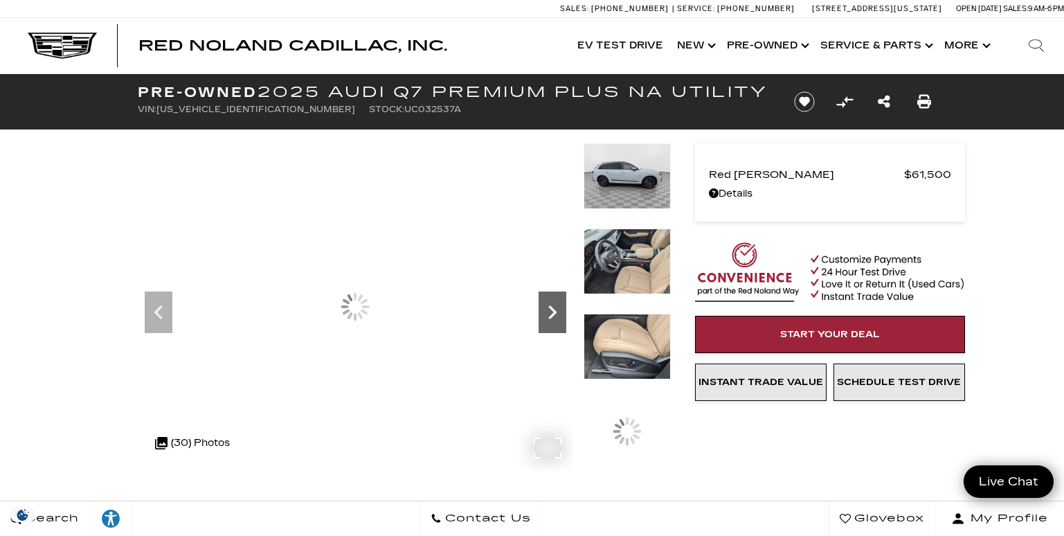
click at [550, 307] on icon "Next" at bounding box center [552, 312] width 8 height 14
